Goal: Task Accomplishment & Management: Manage account settings

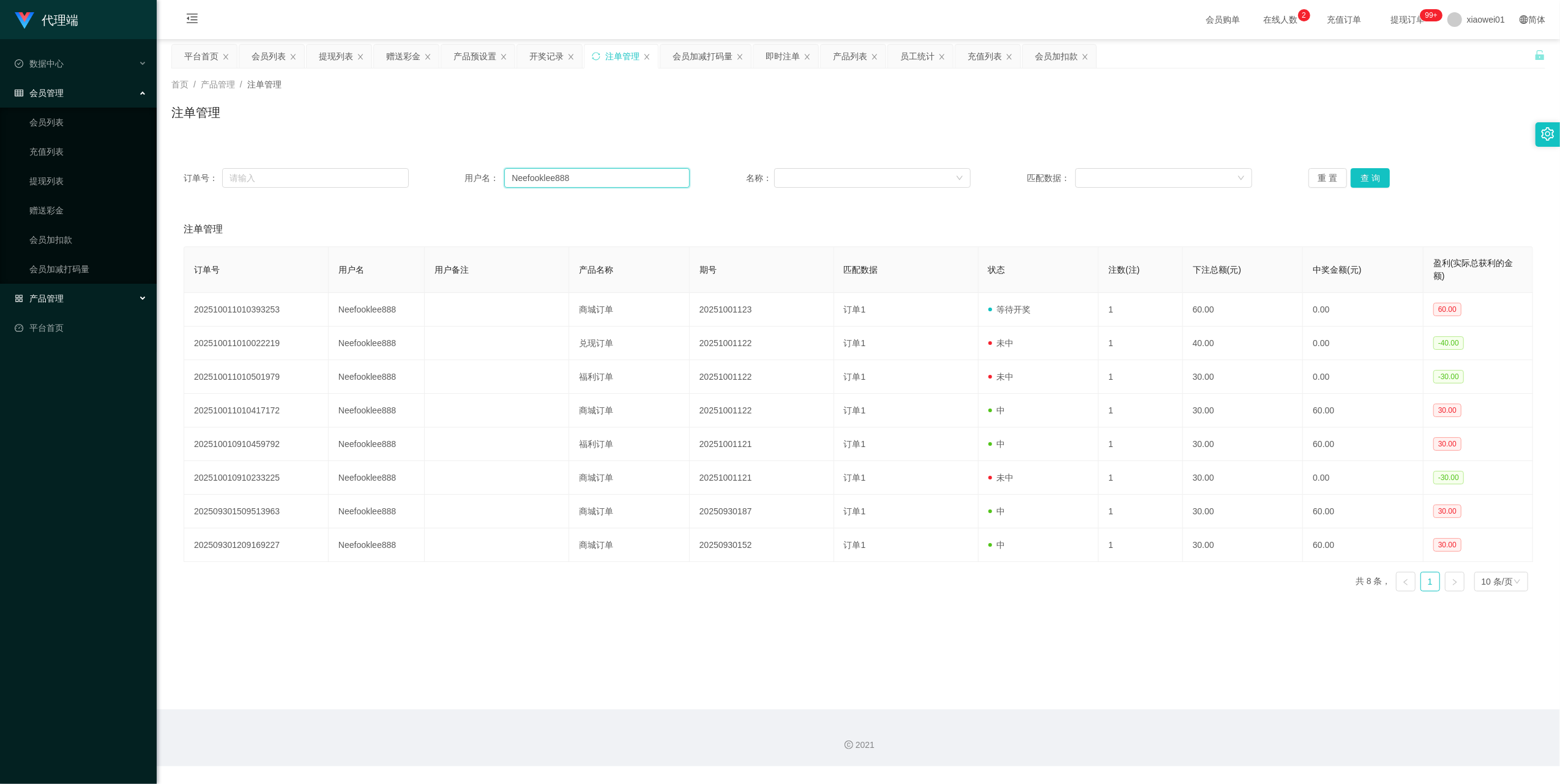
click at [578, 185] on input "Neefooklee888" at bounding box center [597, 178] width 185 height 20
click at [42, 294] on span "产品管理" at bounding box center [39, 298] width 49 height 10
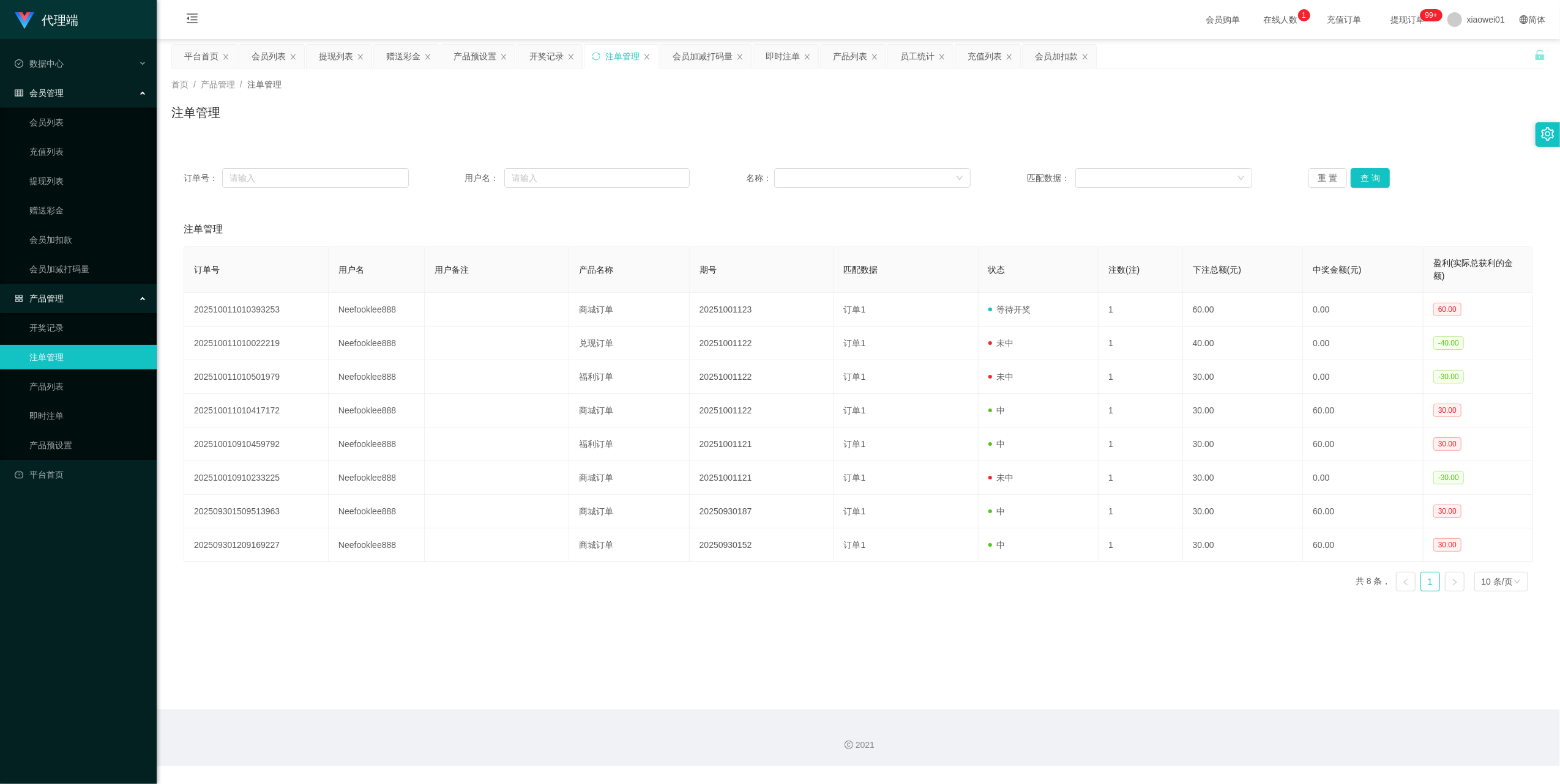
click at [57, 350] on link "注单管理" at bounding box center [88, 357] width 118 height 24
click at [563, 187] on input "text" at bounding box center [597, 178] width 185 height 20
paste input "Neefooklee888"
type input "Neefooklee888"
click at [1369, 175] on button "查 询" at bounding box center [1369, 178] width 39 height 20
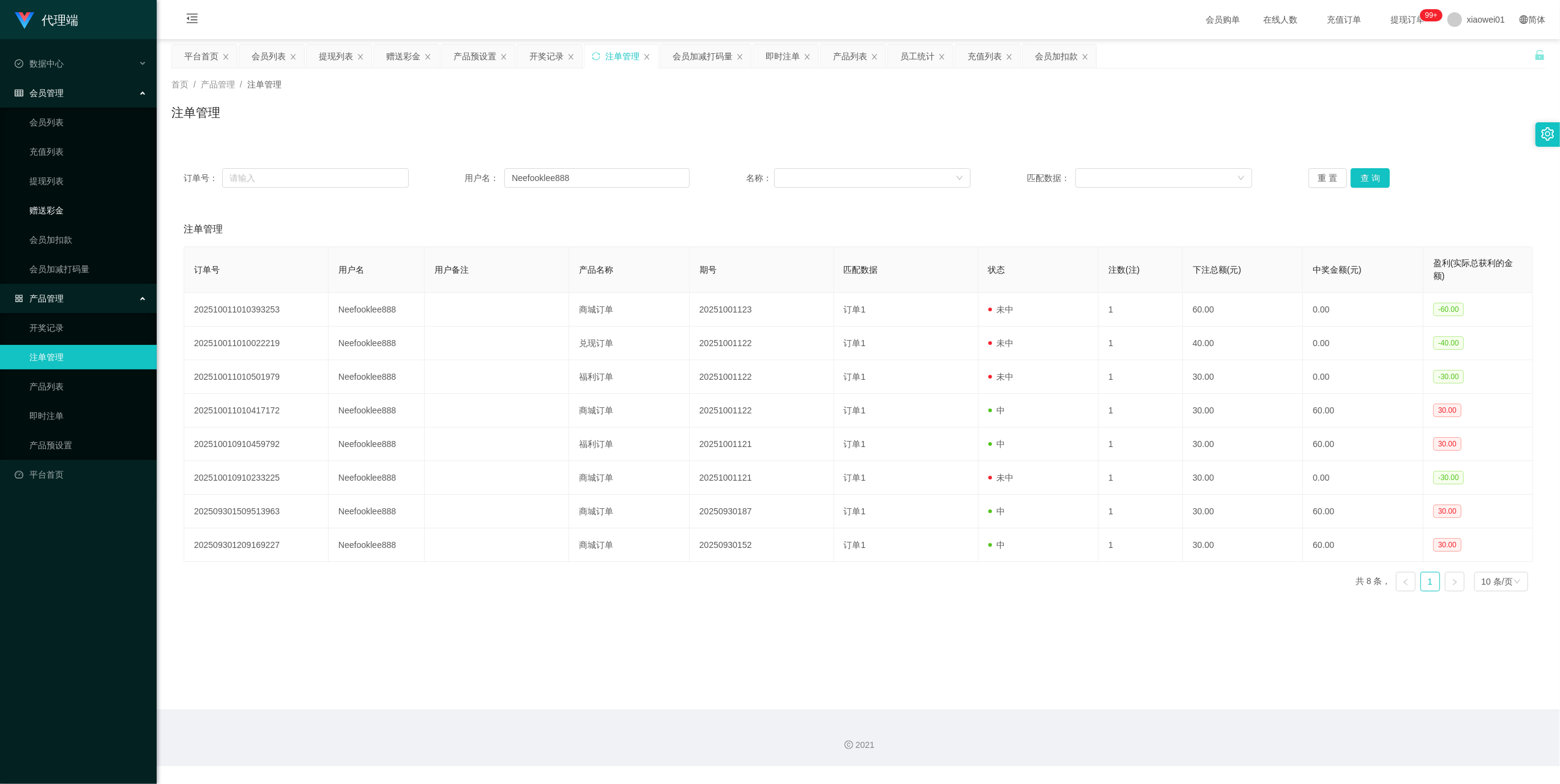
click at [66, 211] on link "赠送彩金" at bounding box center [88, 211] width 118 height 24
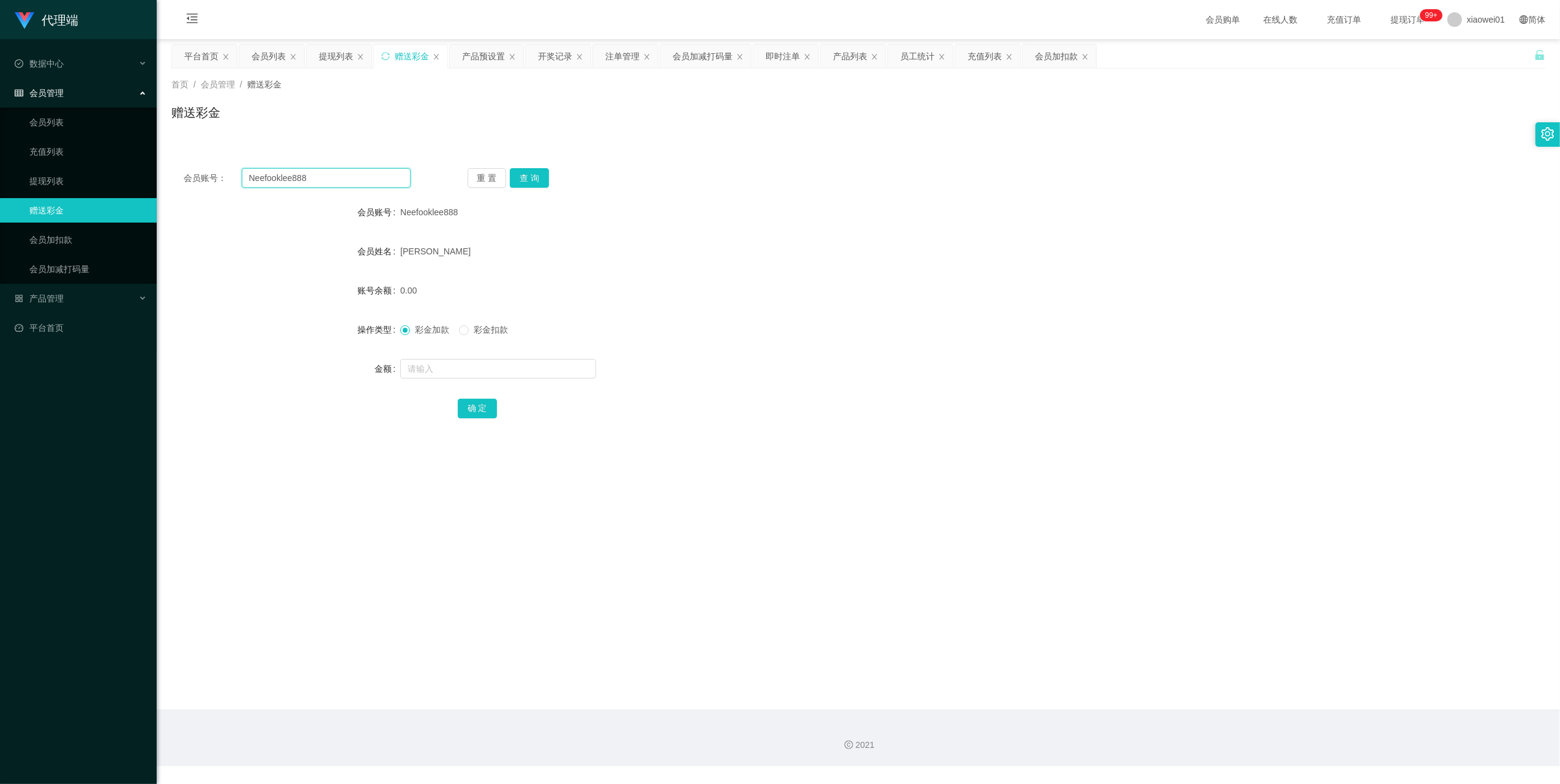
click at [319, 178] on input "Neefooklee888" at bounding box center [326, 178] width 169 height 20
click at [547, 177] on button "查 询" at bounding box center [529, 178] width 39 height 20
click at [49, 122] on link "会员列表" at bounding box center [88, 122] width 118 height 24
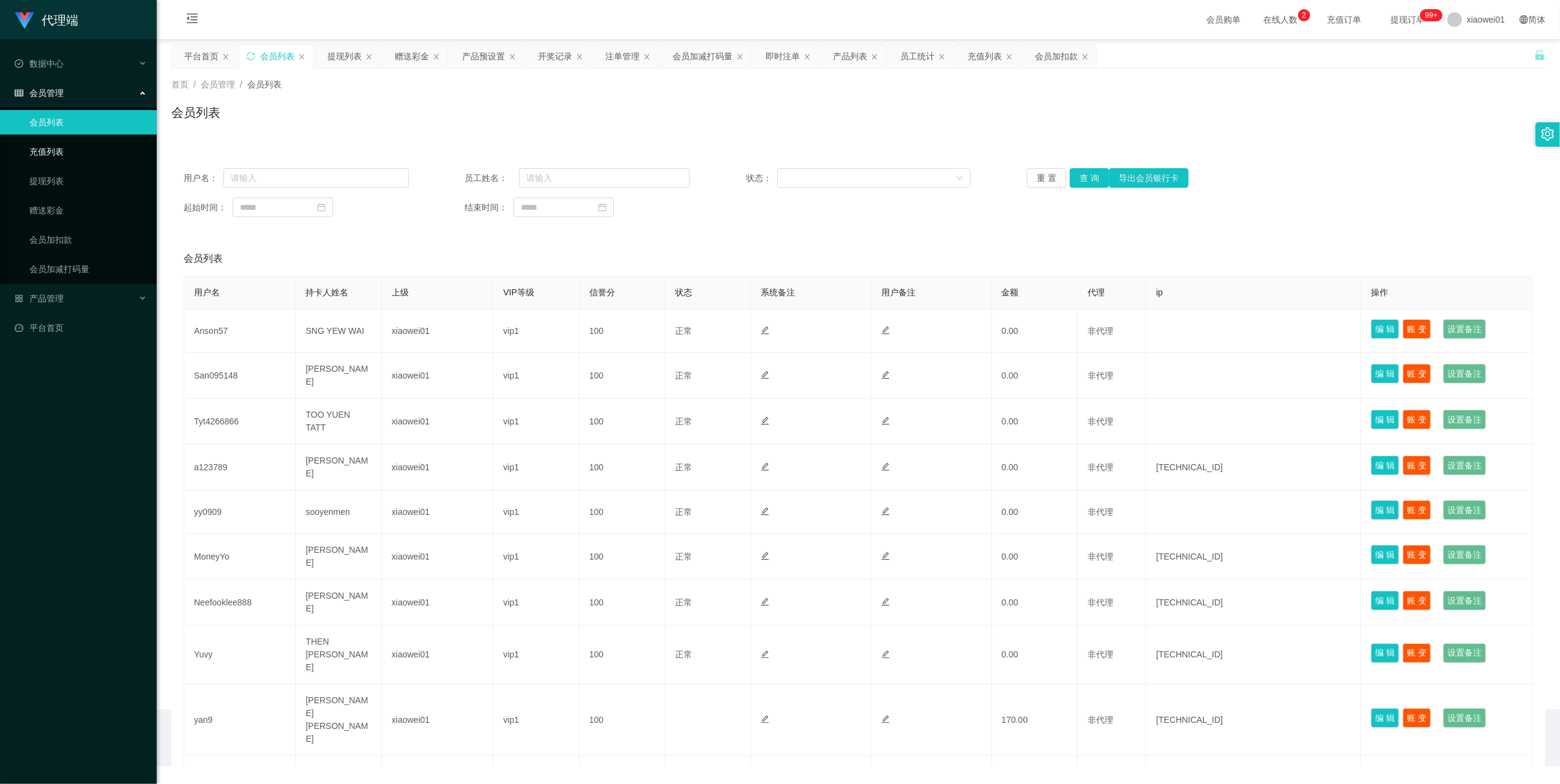
click at [63, 155] on link "充值列表" at bounding box center [88, 152] width 118 height 24
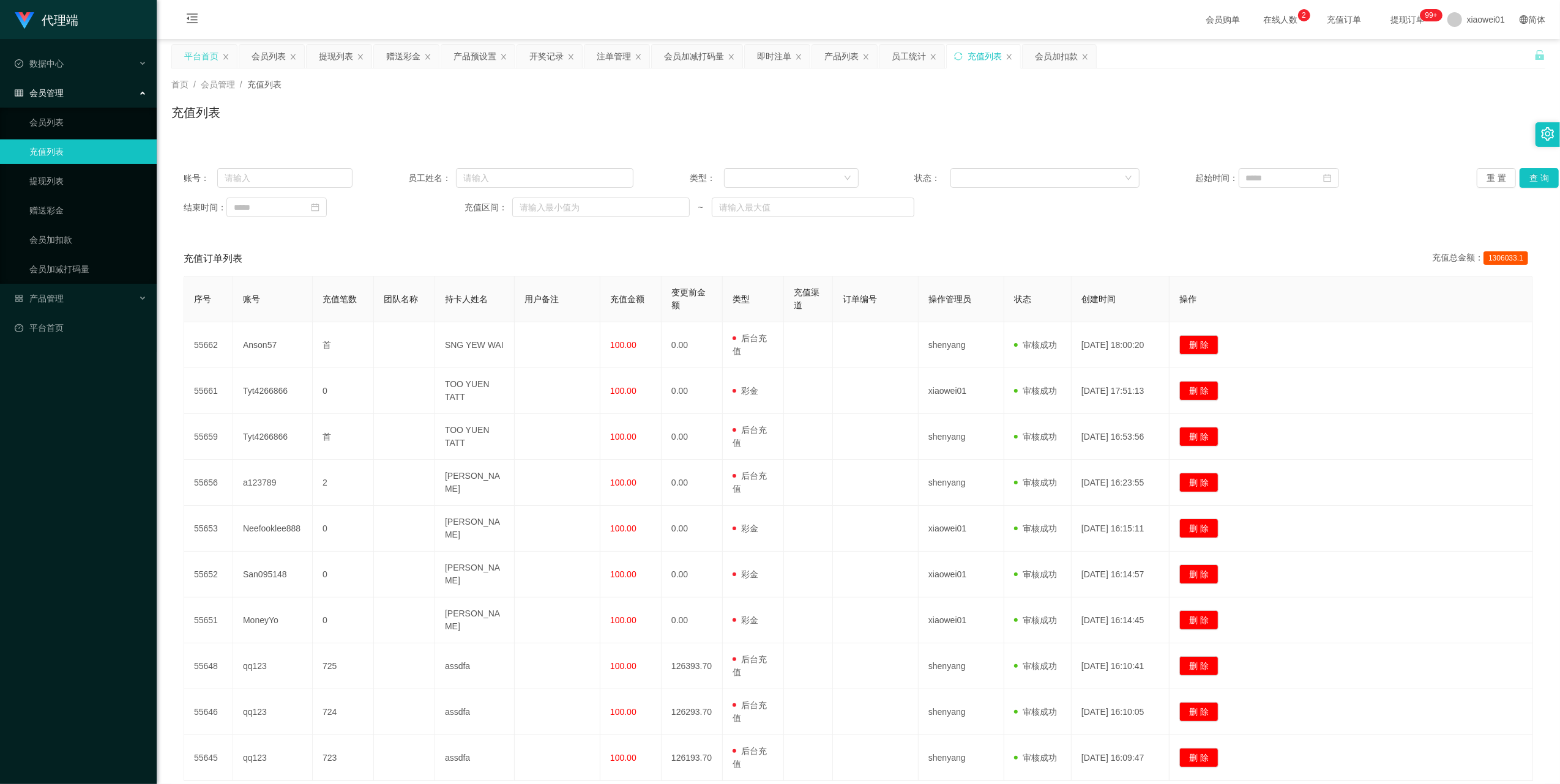
click at [205, 51] on div "平台首页" at bounding box center [202, 56] width 35 height 23
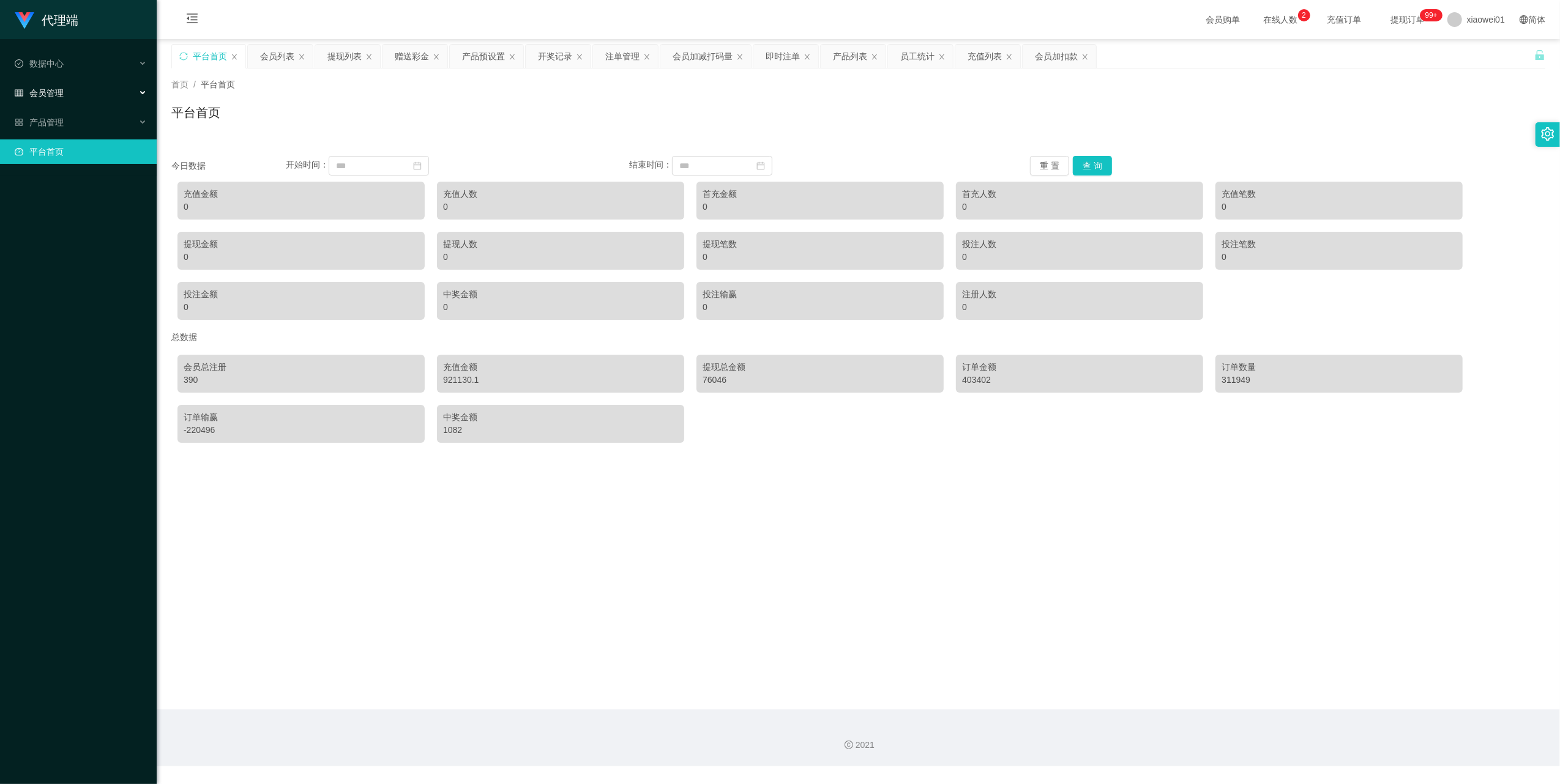
click at [30, 88] on span "会员管理" at bounding box center [39, 93] width 49 height 10
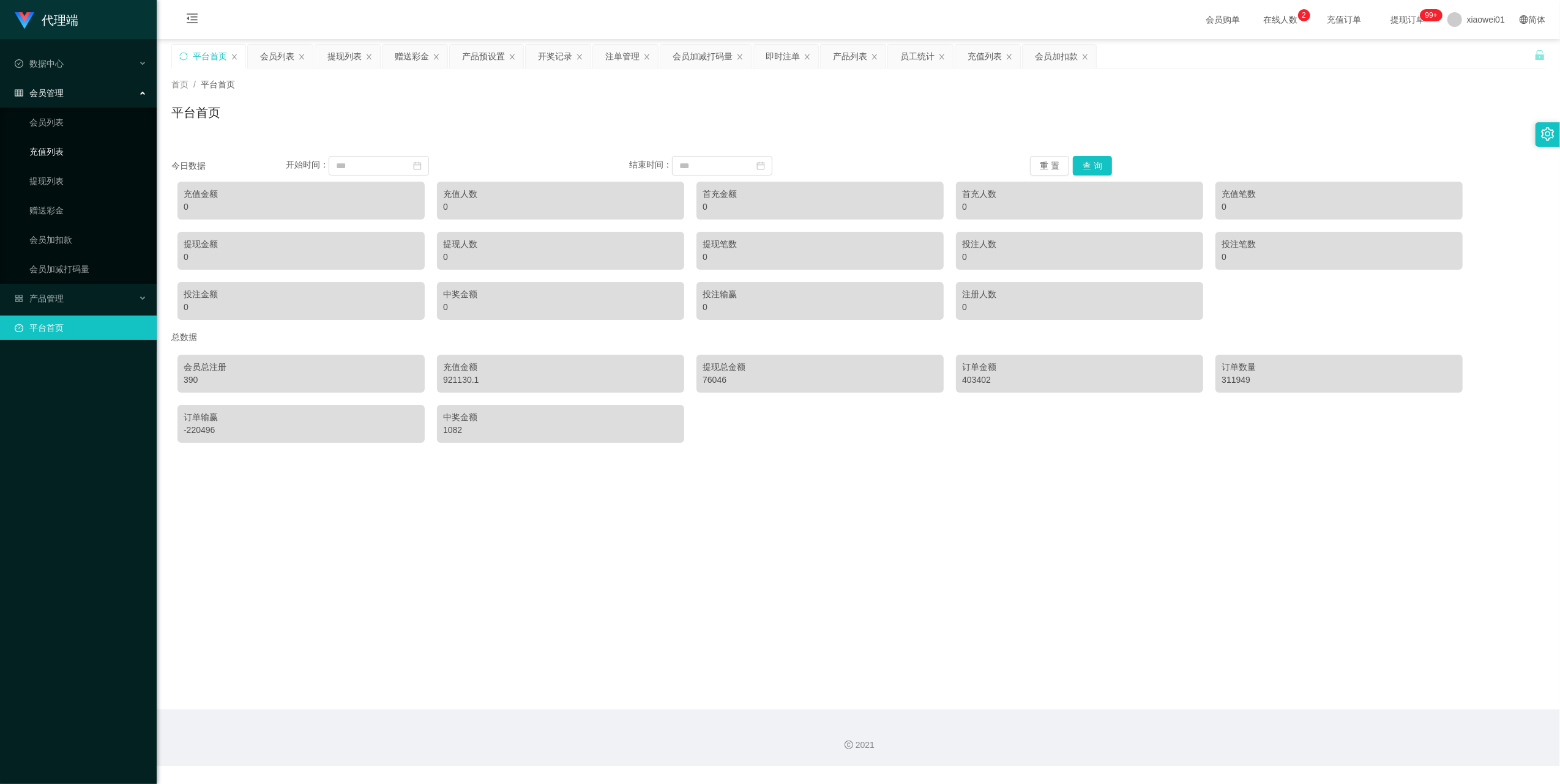
click at [62, 139] on link "充值列表" at bounding box center [88, 152] width 118 height 24
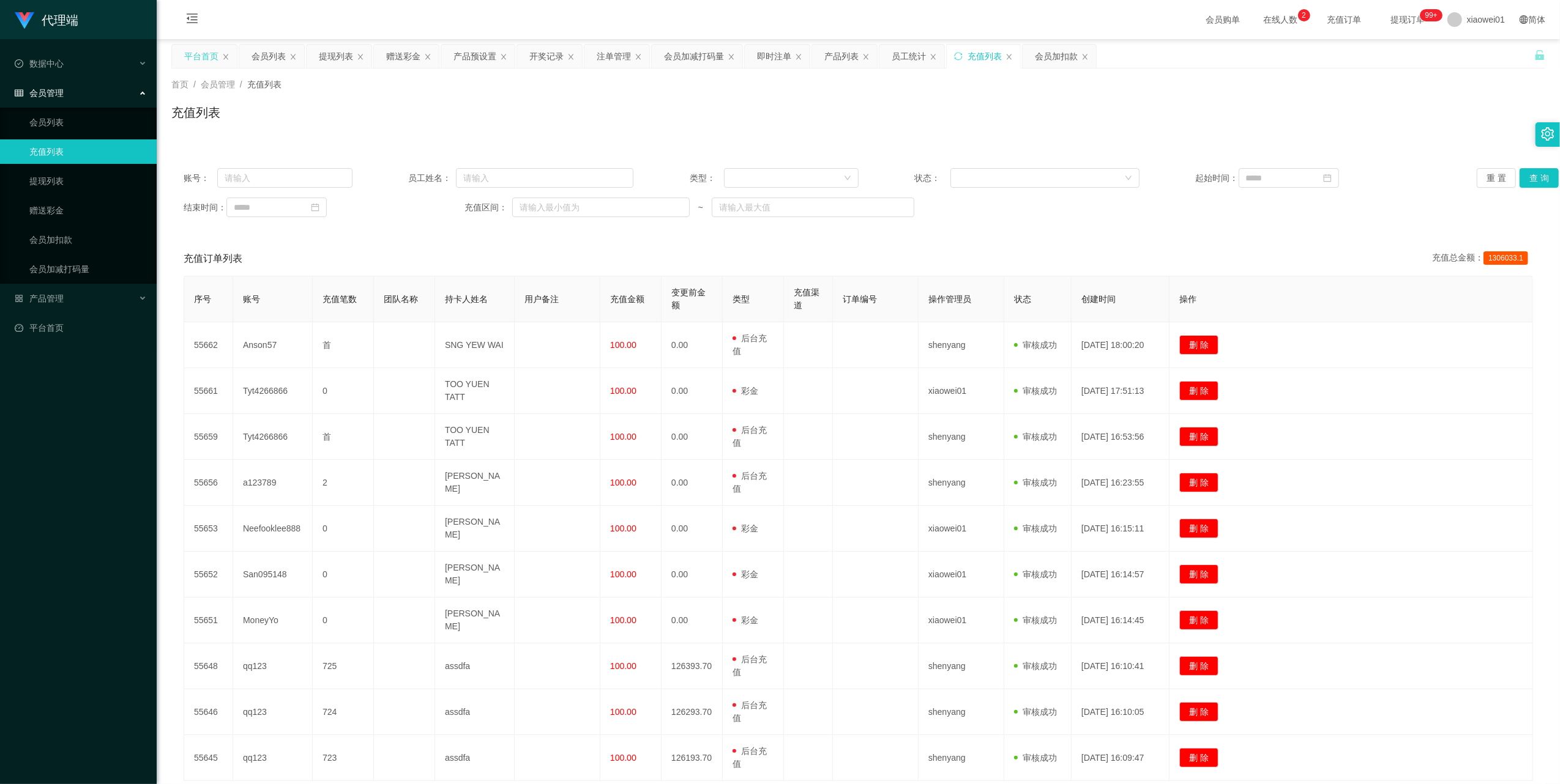
click at [203, 59] on div "平台首页" at bounding box center [202, 56] width 35 height 23
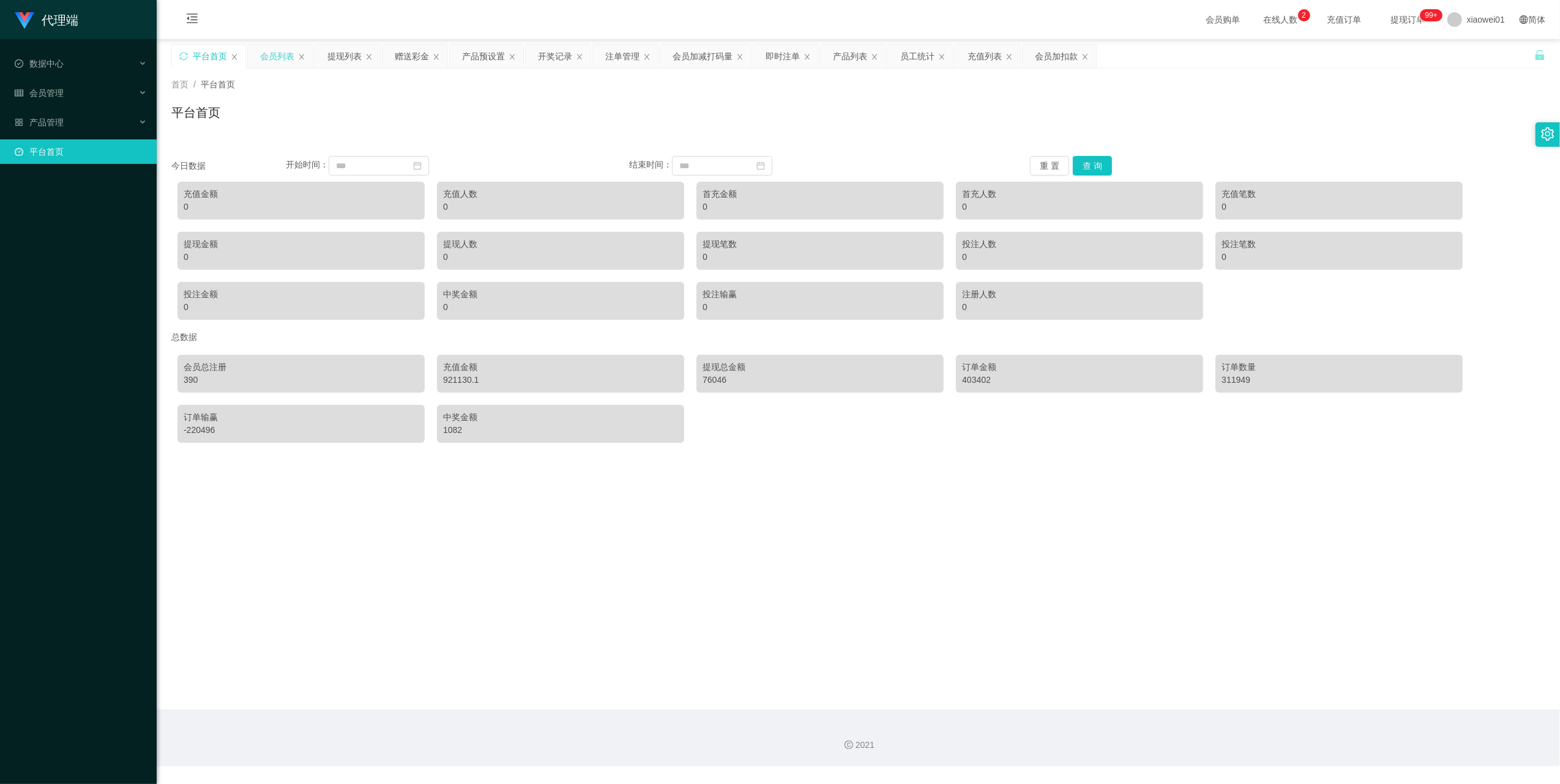
click at [268, 57] on div "会员列表" at bounding box center [277, 56] width 35 height 23
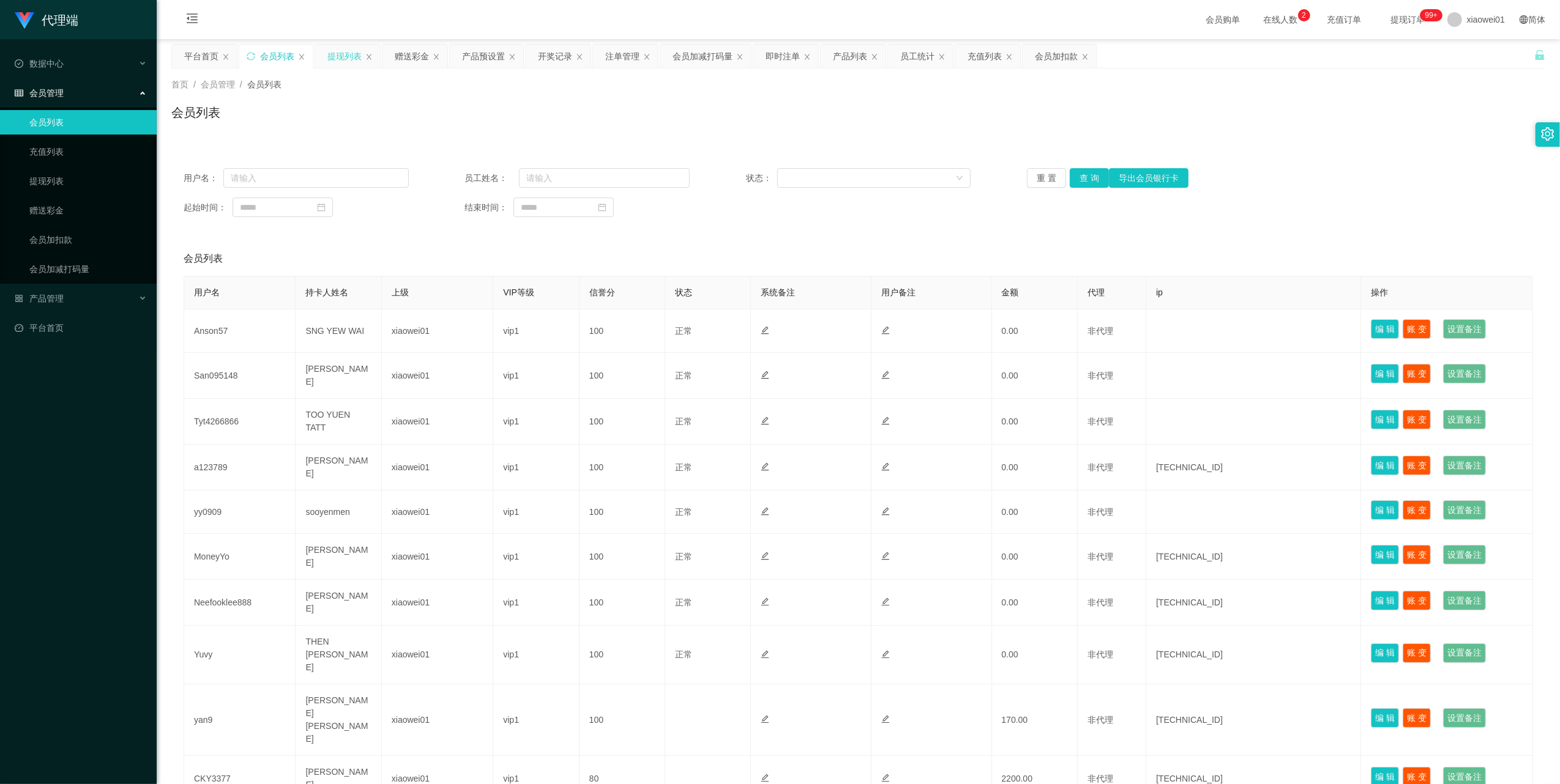
click at [357, 59] on div "提现列表" at bounding box center [345, 56] width 35 height 23
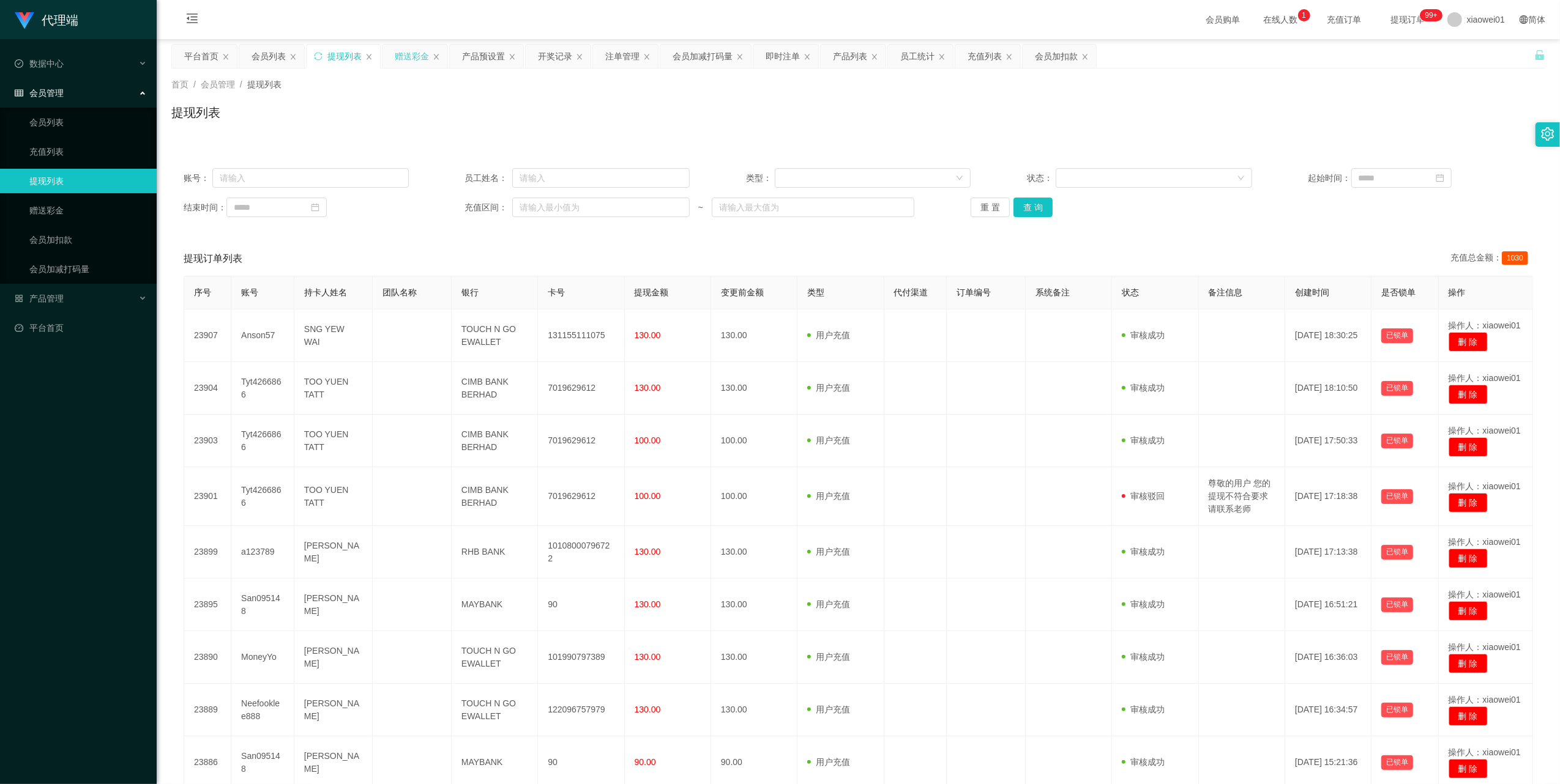
click at [426, 55] on div "赠送彩金" at bounding box center [412, 56] width 35 height 23
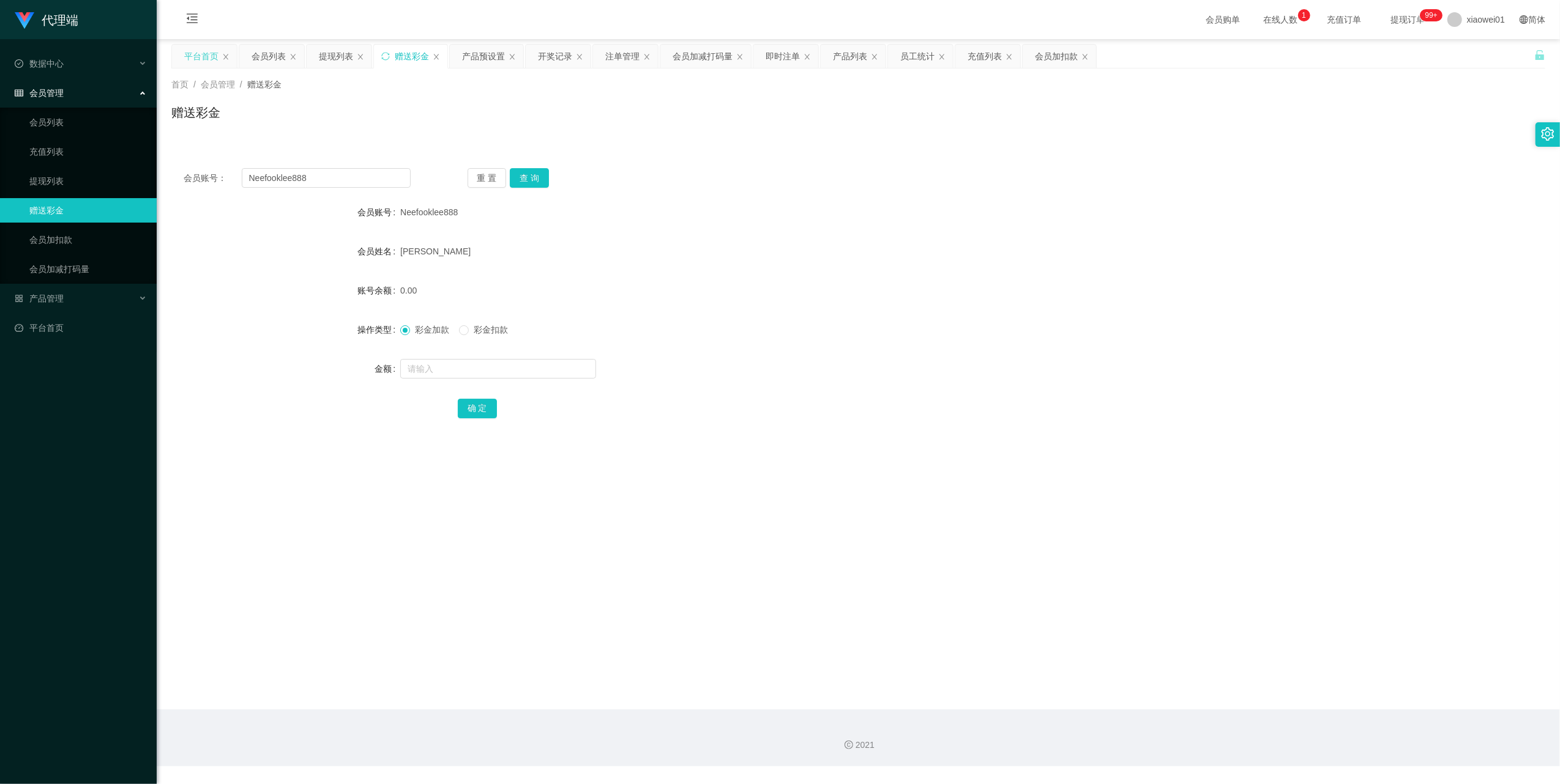
click at [192, 48] on div "平台首页" at bounding box center [202, 56] width 35 height 23
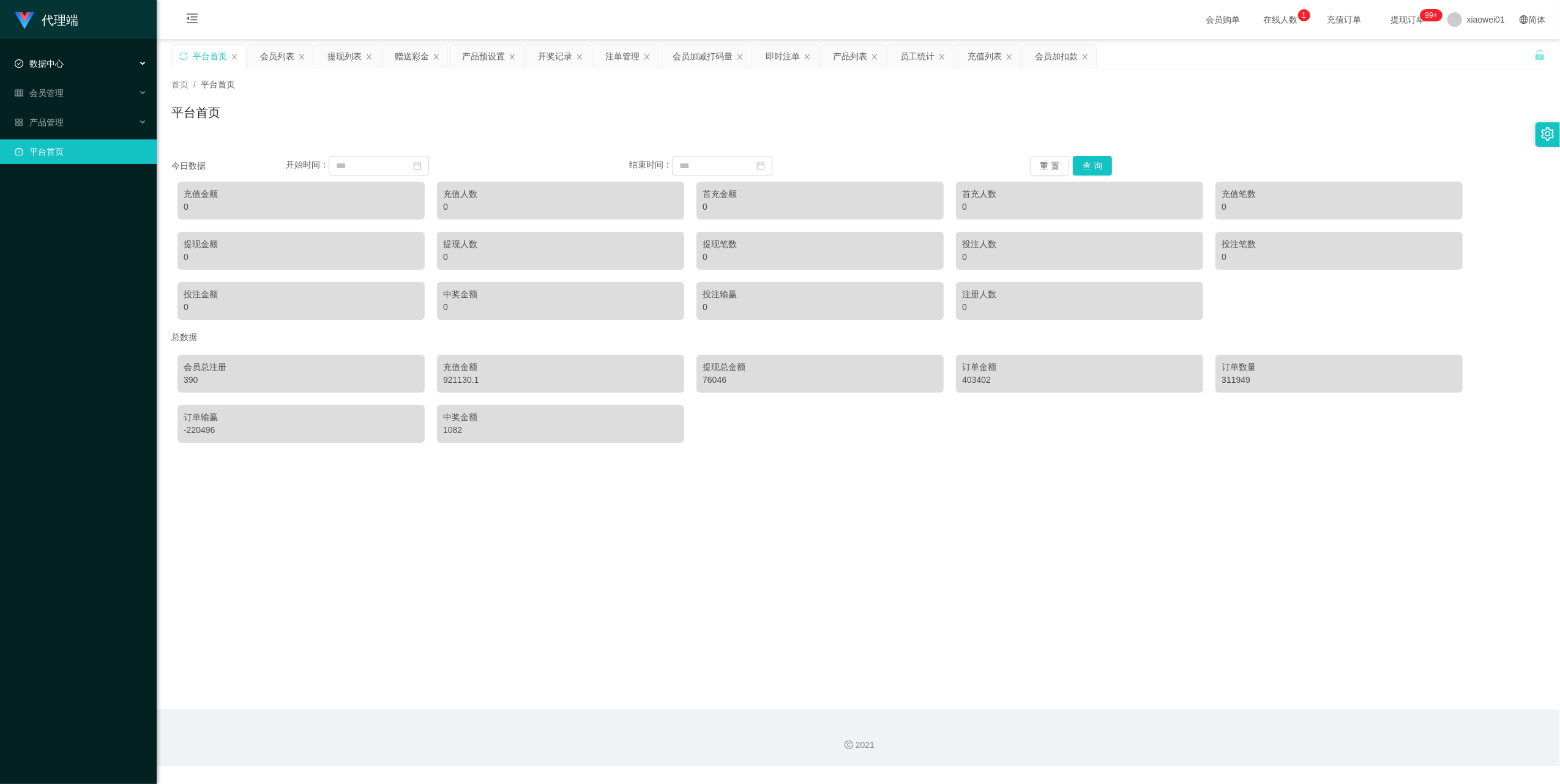
click at [49, 57] on div "数据中心" at bounding box center [78, 63] width 157 height 24
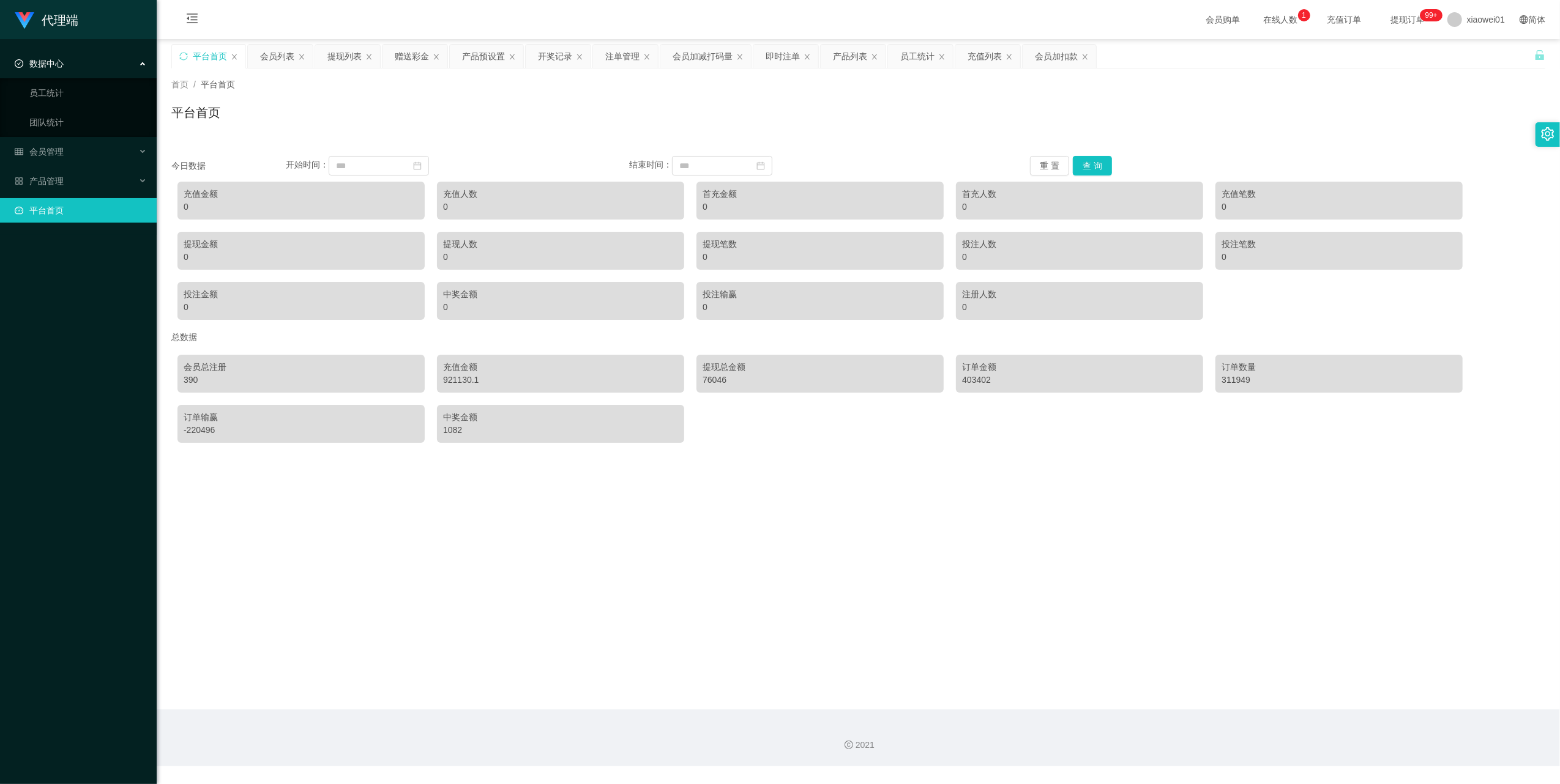
click at [72, 59] on div "数据中心" at bounding box center [78, 63] width 157 height 24
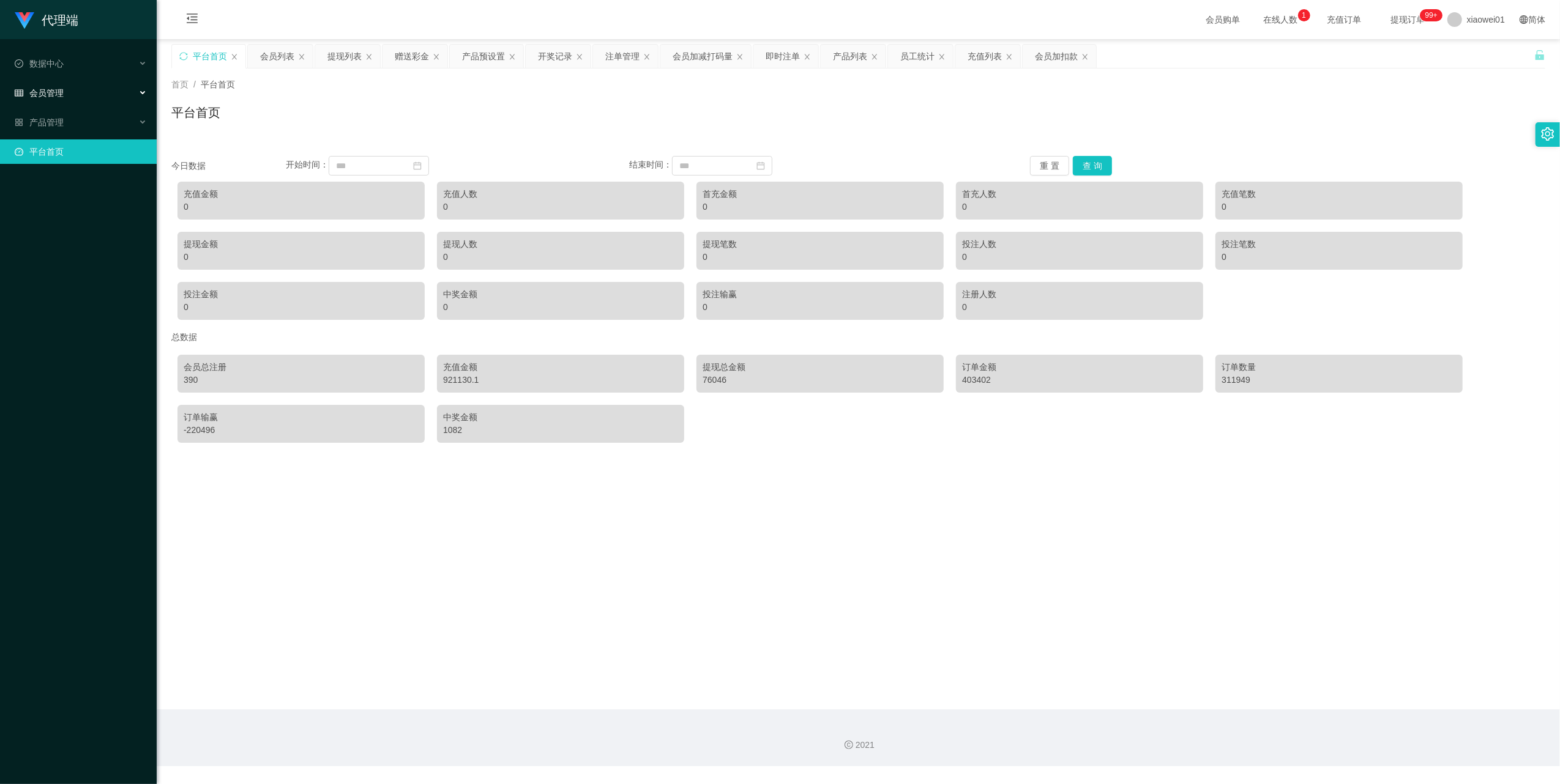
click at [68, 81] on div "会员管理" at bounding box center [78, 93] width 157 height 24
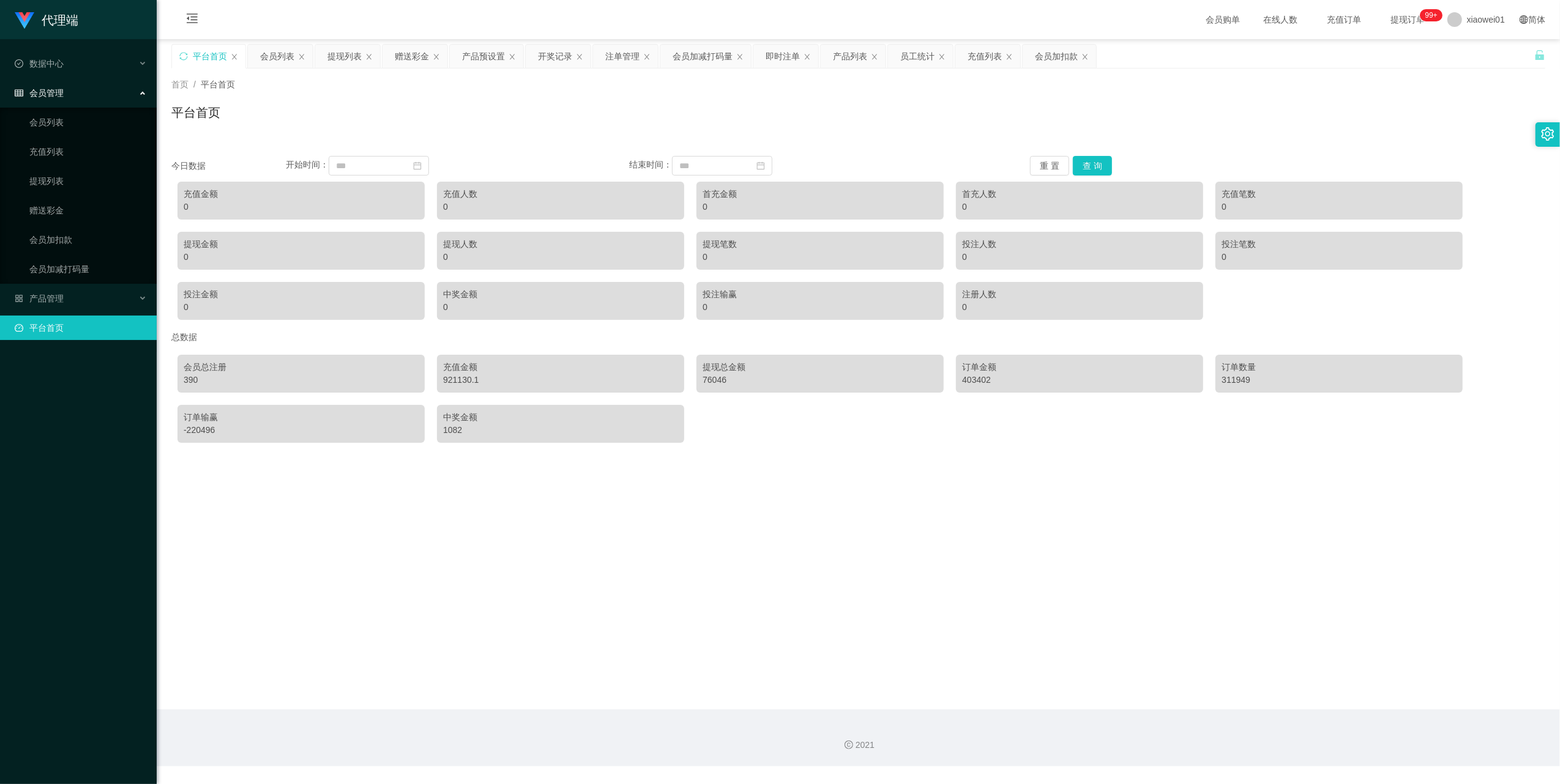
click at [68, 81] on div "会员管理" at bounding box center [78, 93] width 157 height 24
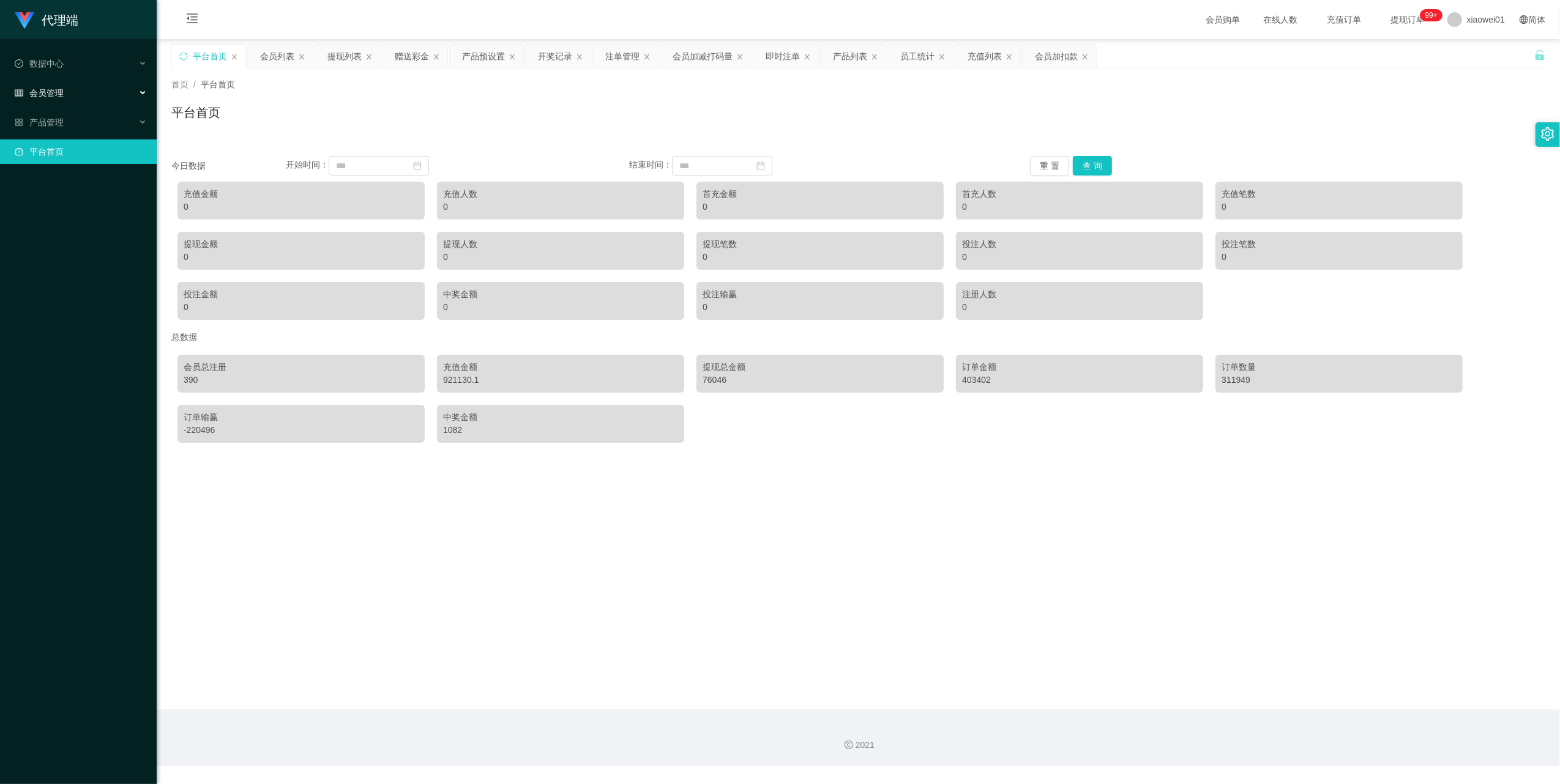
click at [62, 88] on span "会员管理" at bounding box center [39, 93] width 49 height 10
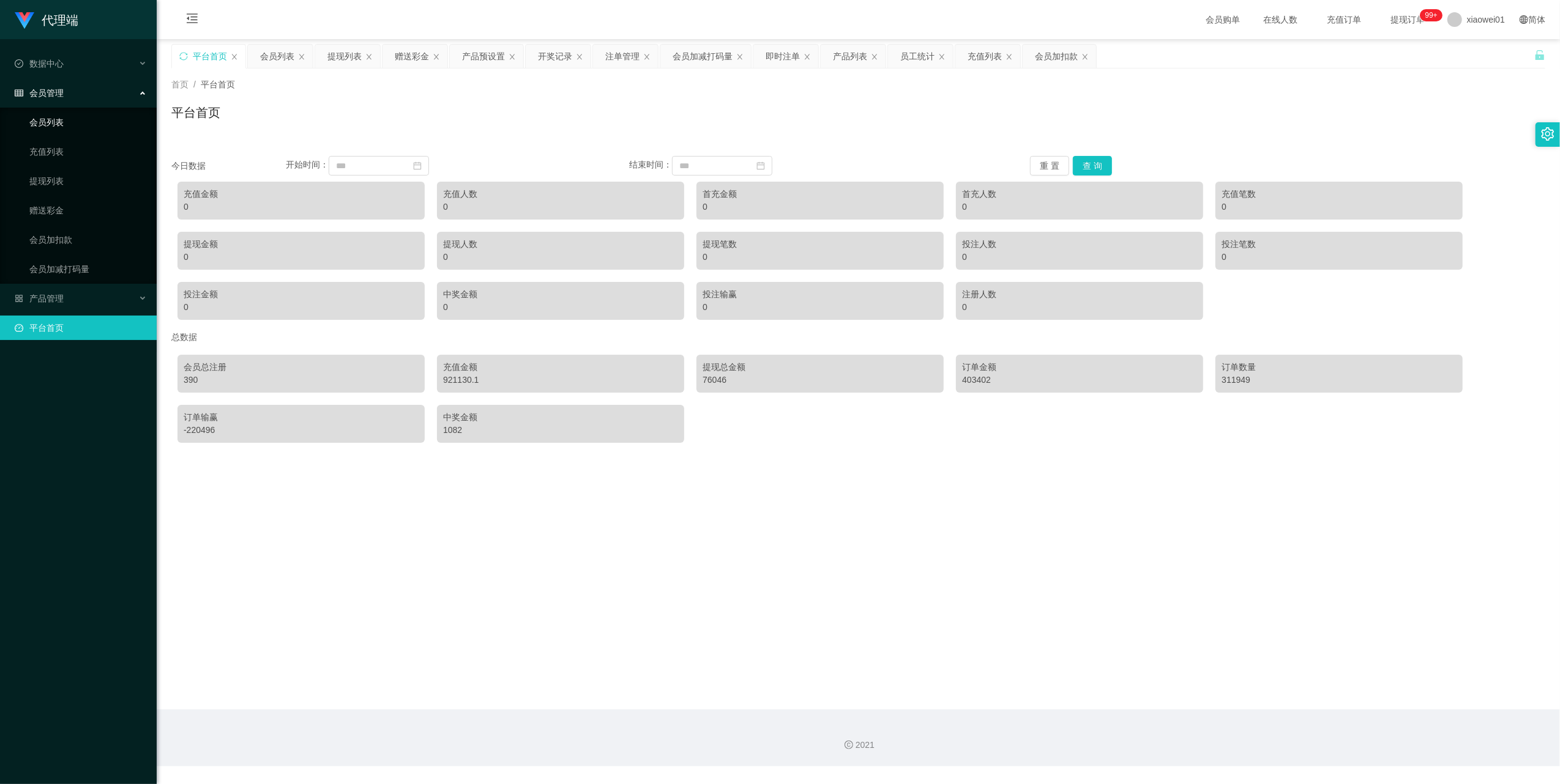
click at [66, 119] on link "会员列表" at bounding box center [88, 122] width 118 height 24
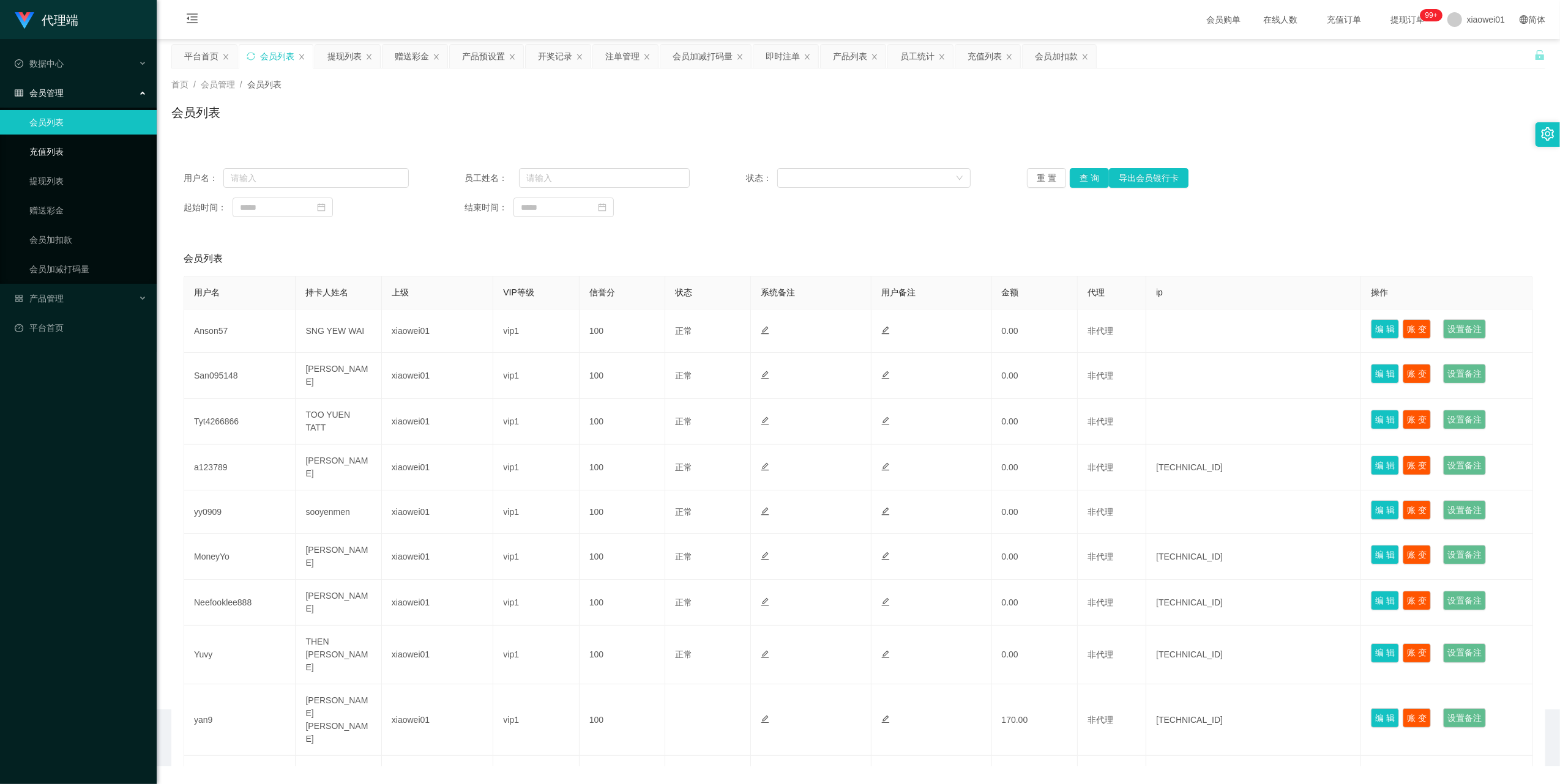
click at [59, 139] on link "充值列表" at bounding box center [88, 152] width 118 height 24
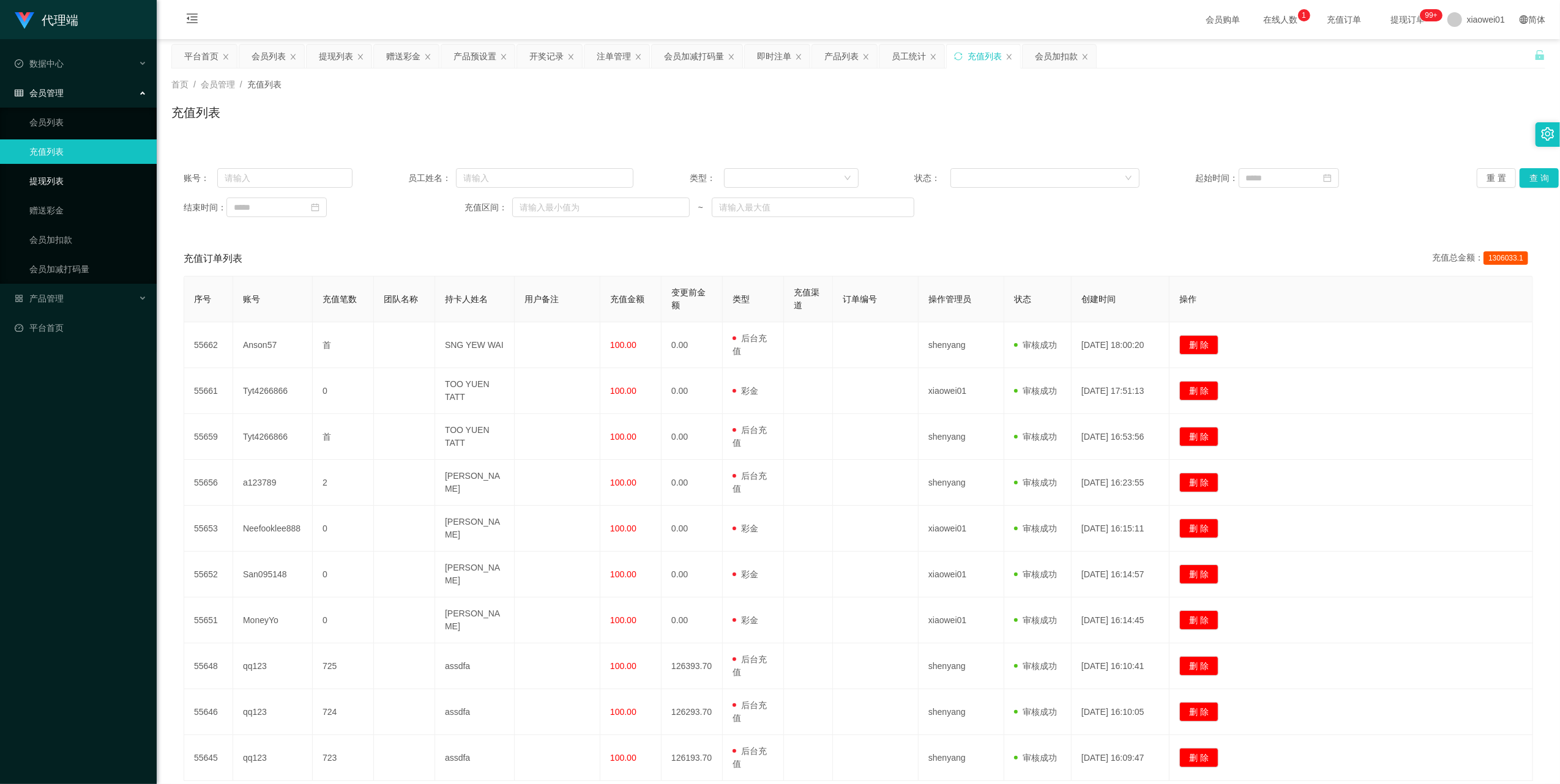
drag, startPoint x: 59, startPoint y: 178, endPoint x: 62, endPoint y: 134, distance: 44.1
click at [59, 177] on link "提现列表" at bounding box center [88, 181] width 118 height 24
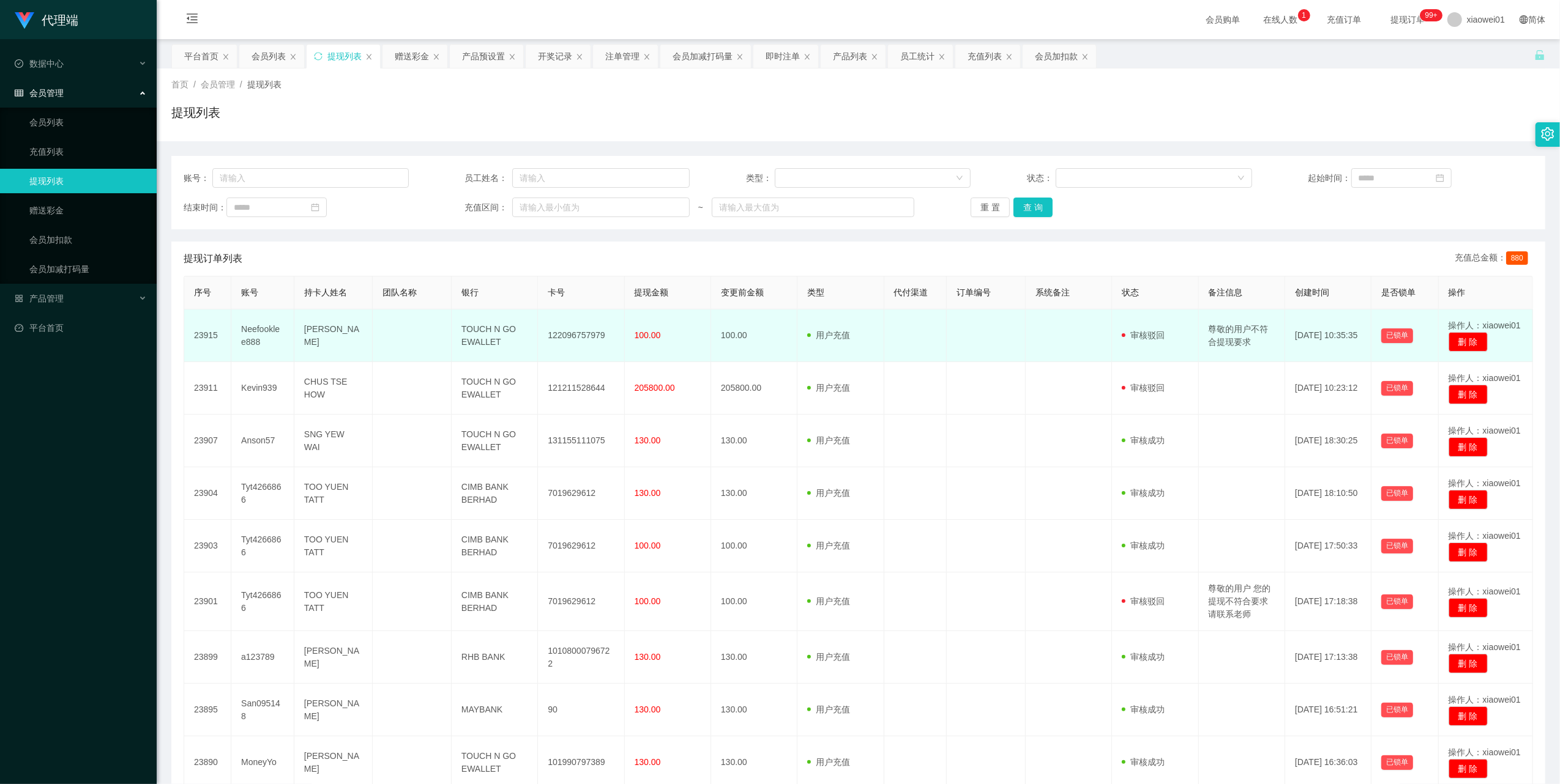
click at [259, 328] on td "Neefooklee888" at bounding box center [263, 335] width 63 height 53
copy td "Neefooklee888"
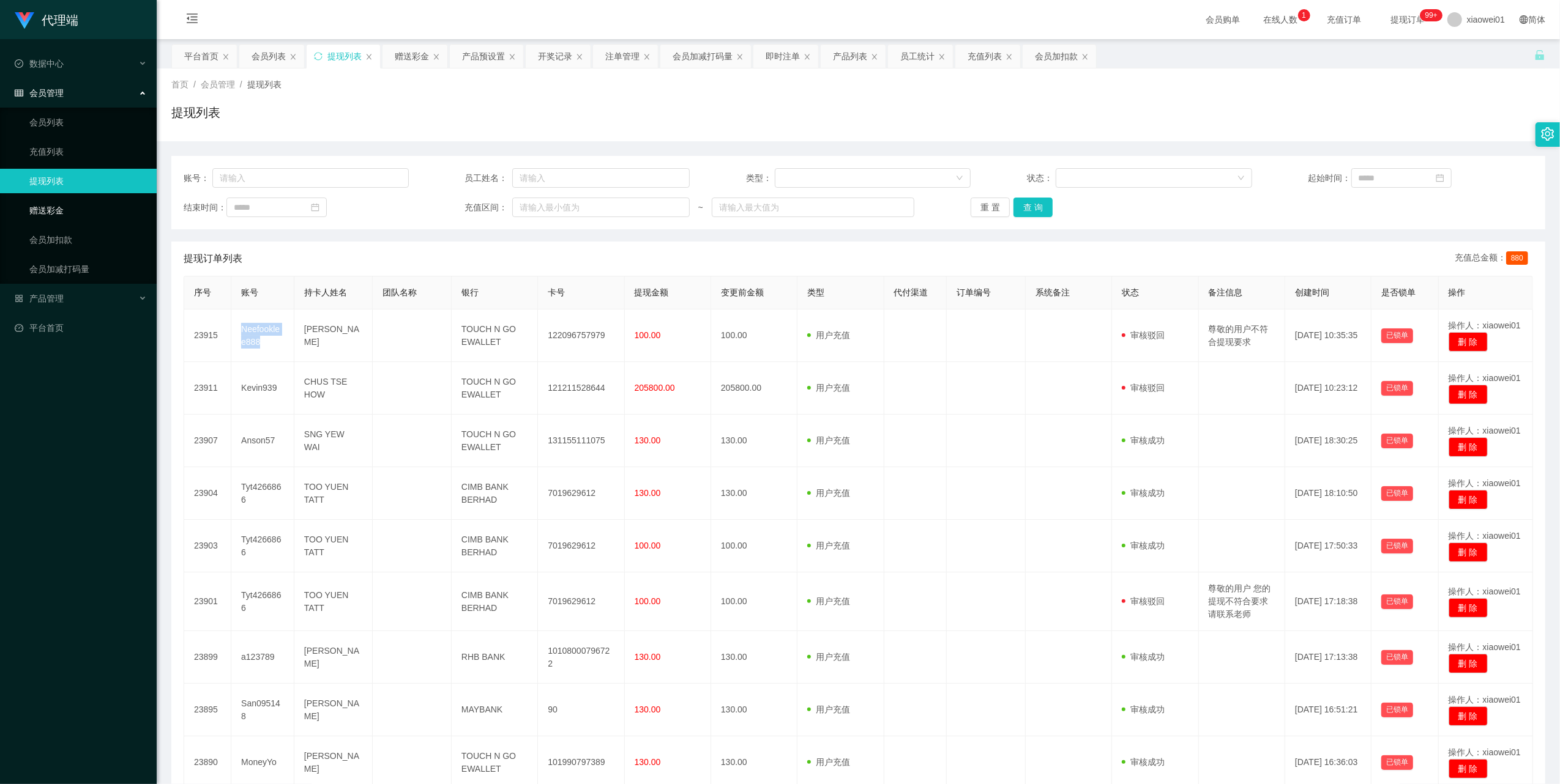
click at [59, 204] on link "赠送彩金" at bounding box center [88, 211] width 118 height 24
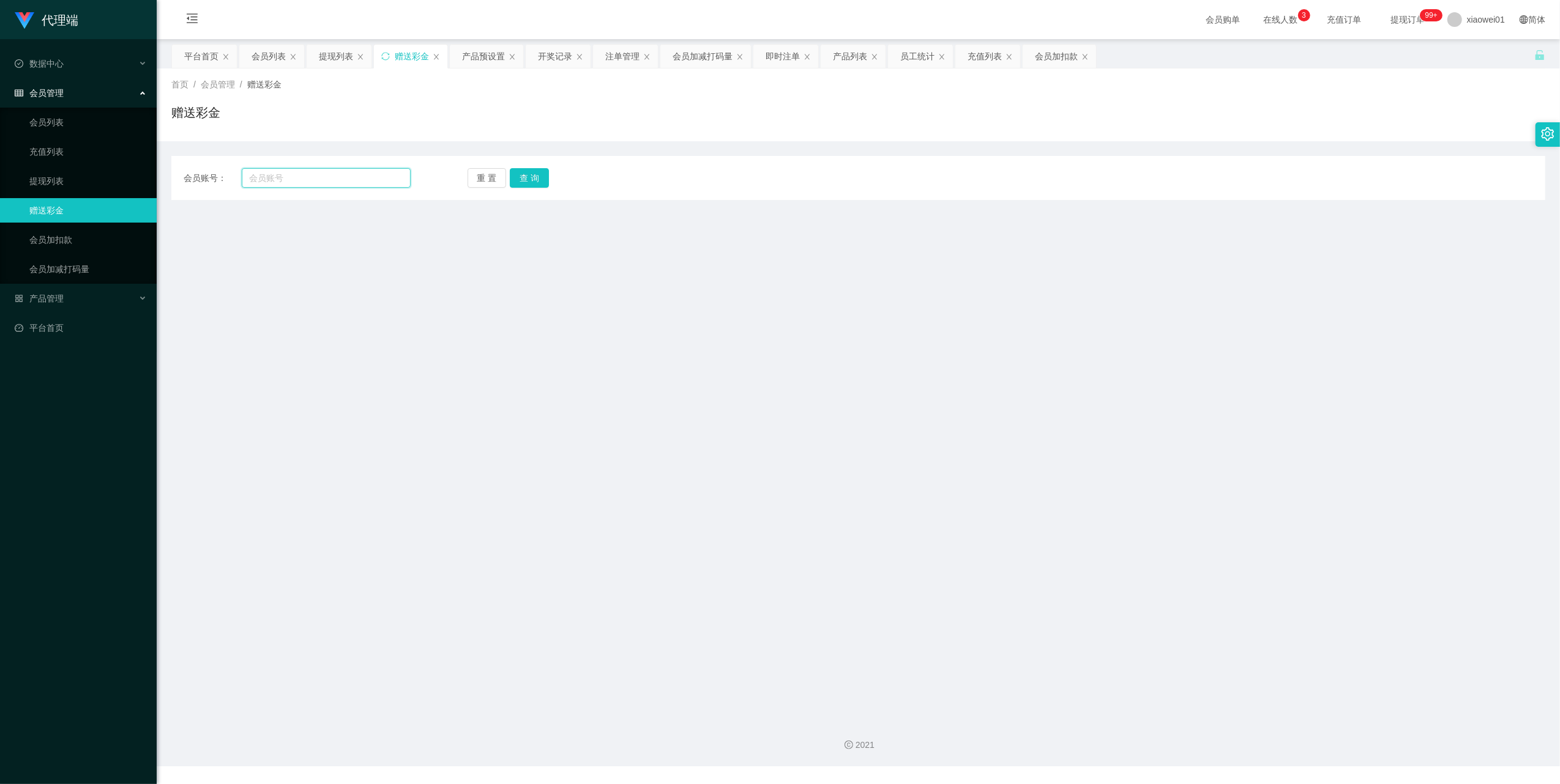
drag, startPoint x: 309, startPoint y: 180, endPoint x: 346, endPoint y: 179, distance: 37.0
click at [309, 180] on input "text" at bounding box center [326, 178] width 169 height 20
paste input "Neefooklee888"
type input "Neefooklee888"
click at [539, 177] on button "查 询" at bounding box center [529, 178] width 39 height 20
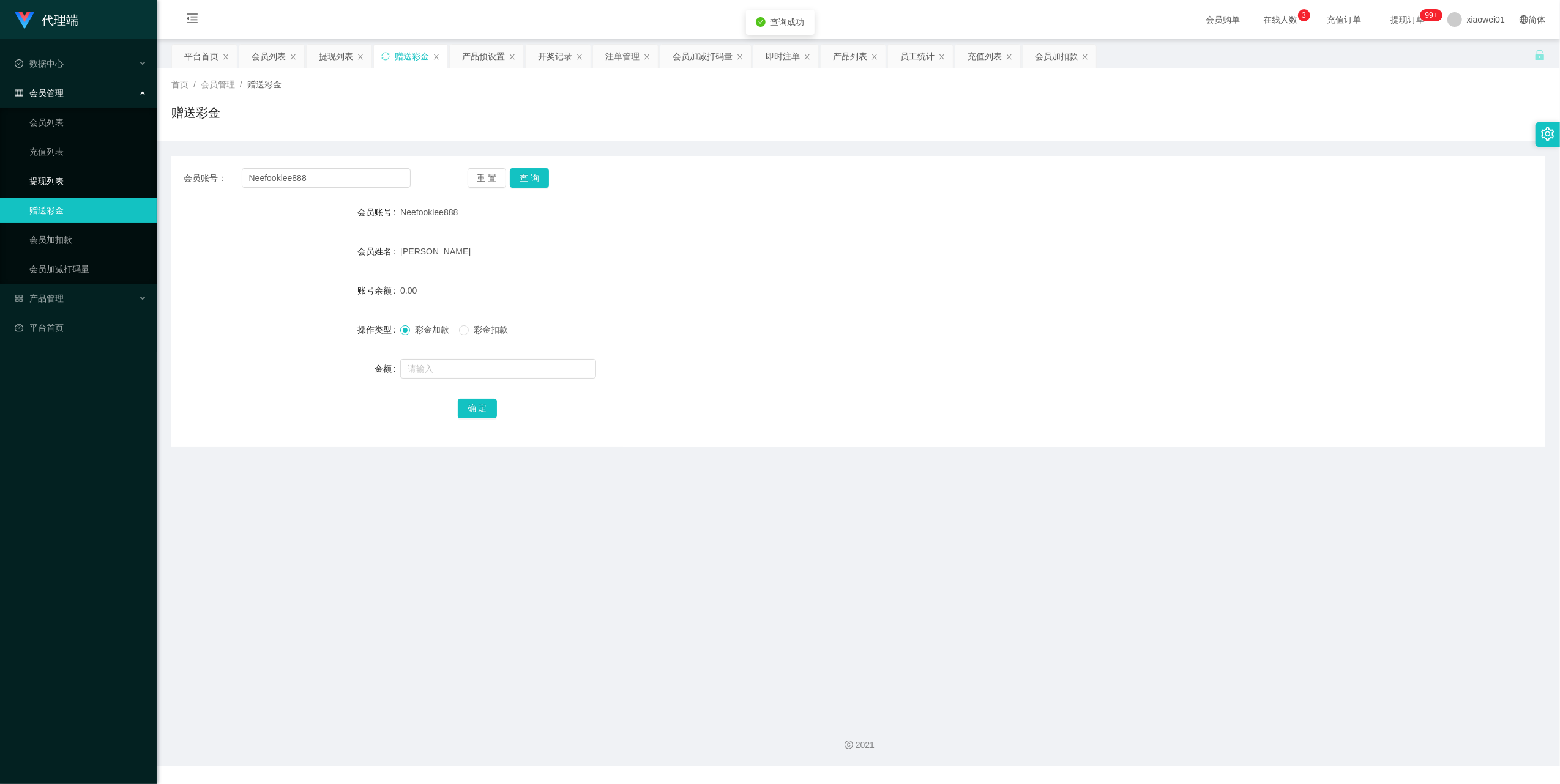
click at [37, 180] on link "提现列表" at bounding box center [88, 181] width 118 height 24
